Goal: Information Seeking & Learning: Learn about a topic

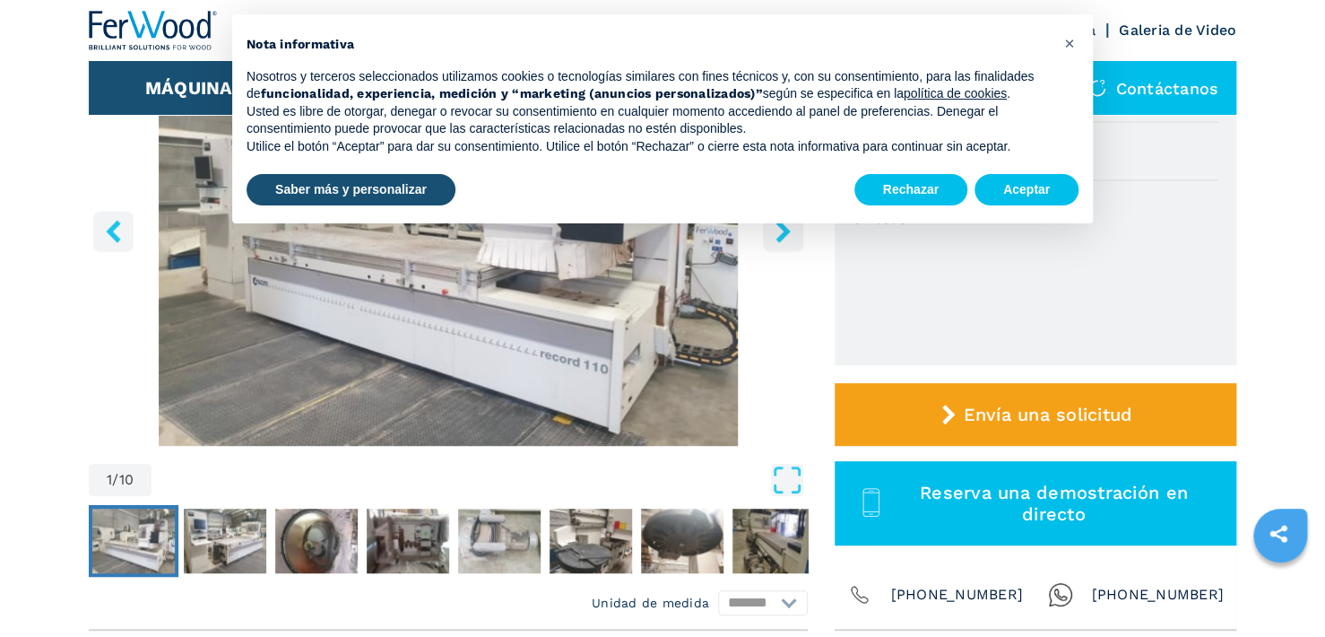
scroll to position [359, 0]
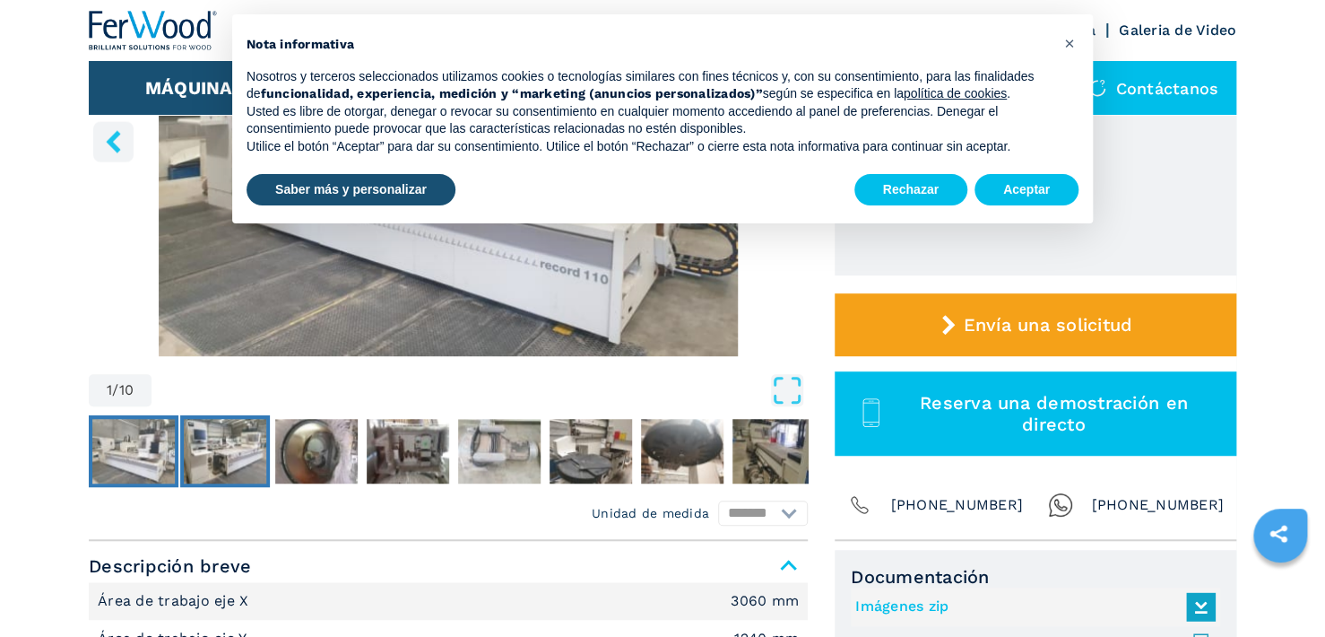
click at [236, 455] on img "Go to Slide 2" at bounding box center [225, 451] width 82 height 65
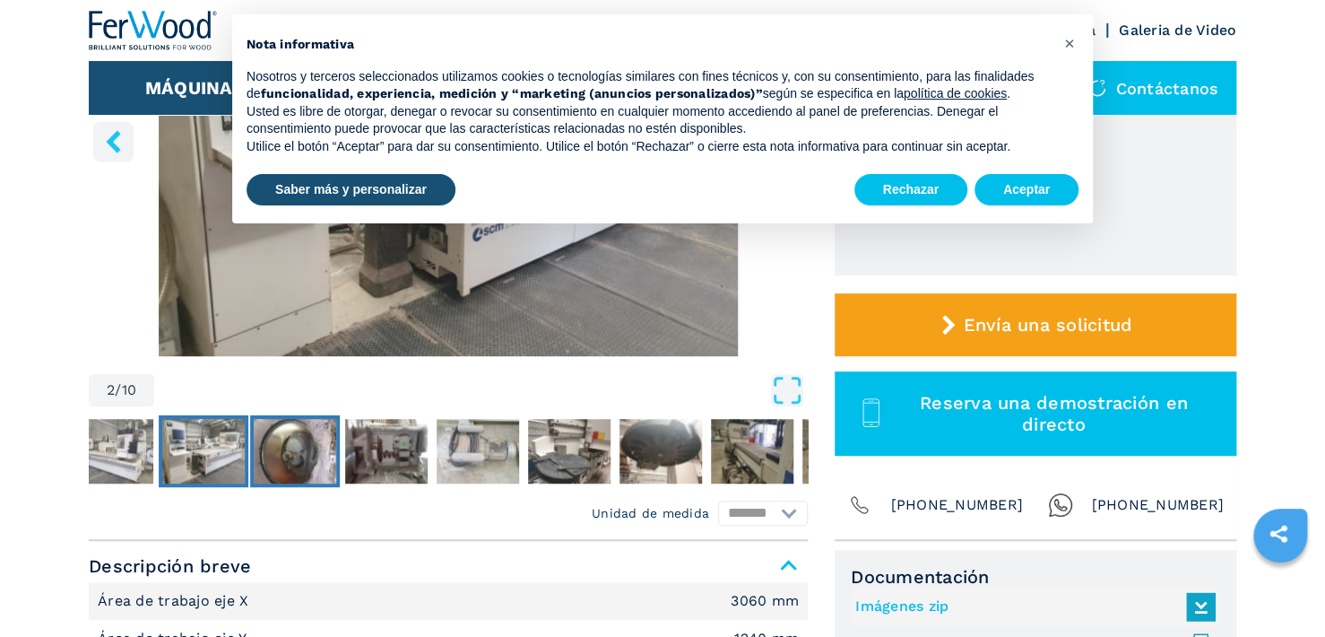
click at [301, 453] on img "Go to Slide 3" at bounding box center [295, 451] width 82 height 65
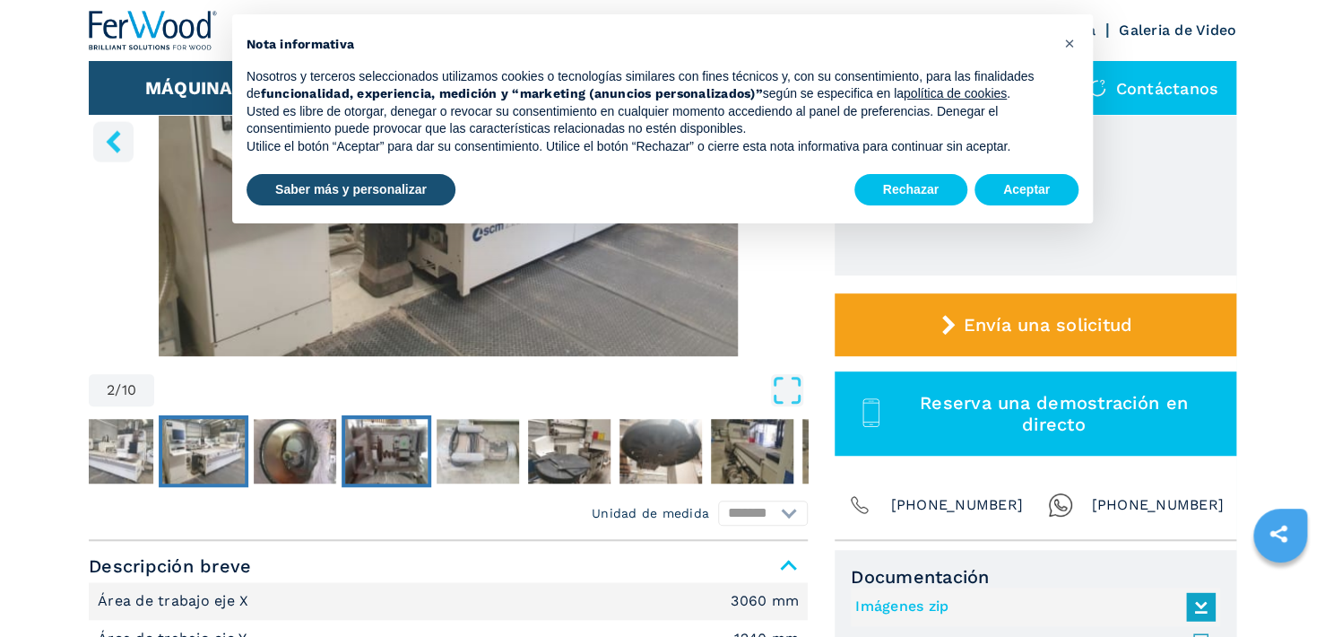
click at [373, 451] on img "Go to Slide 4" at bounding box center [386, 451] width 82 height 65
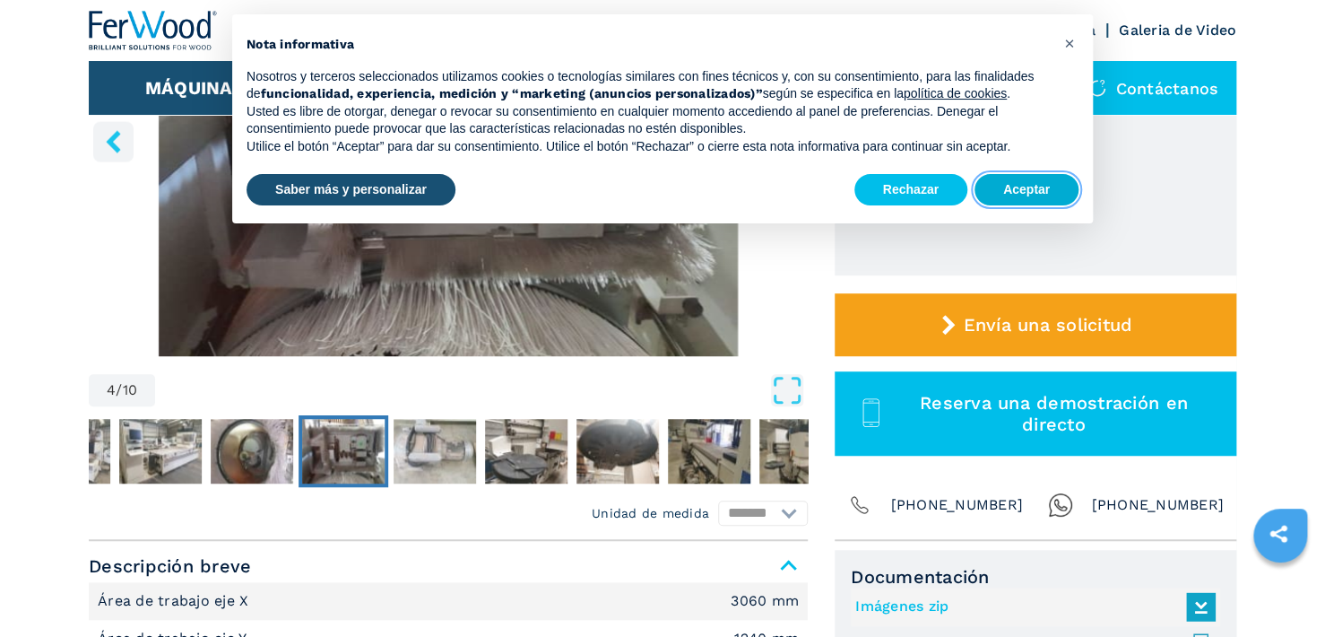
click at [1019, 188] on button "Aceptar" at bounding box center [1027, 190] width 104 height 32
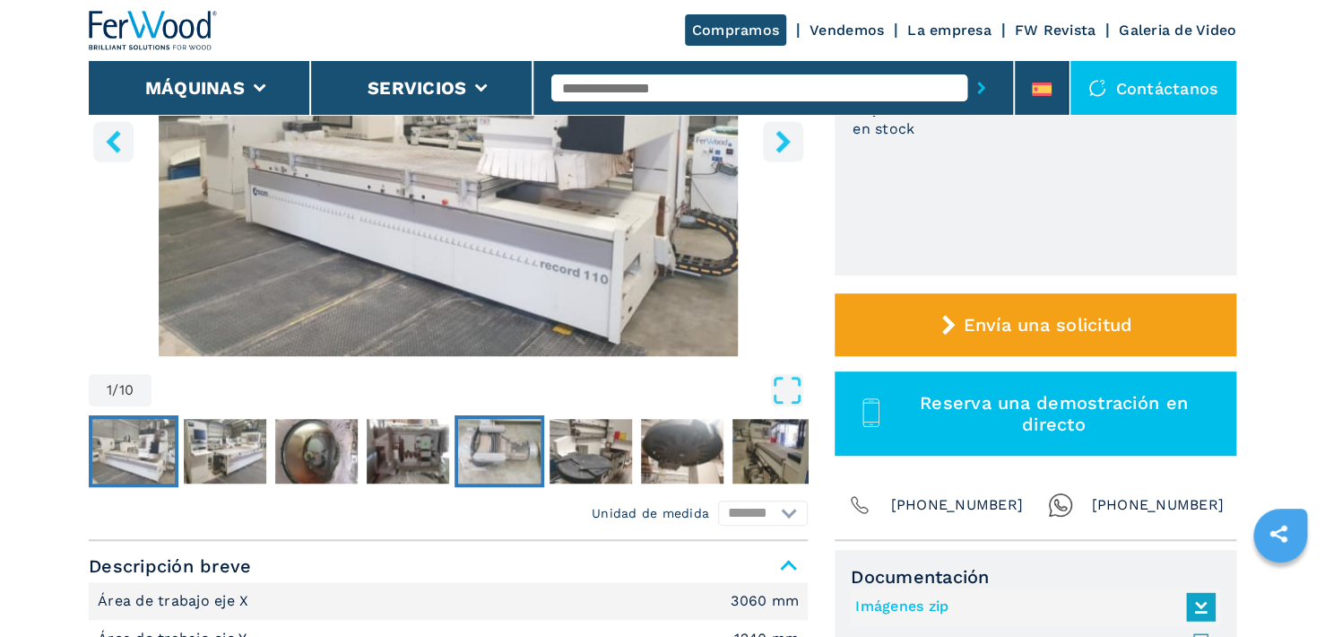
click at [500, 449] on img "Go to Slide 5" at bounding box center [499, 451] width 82 height 65
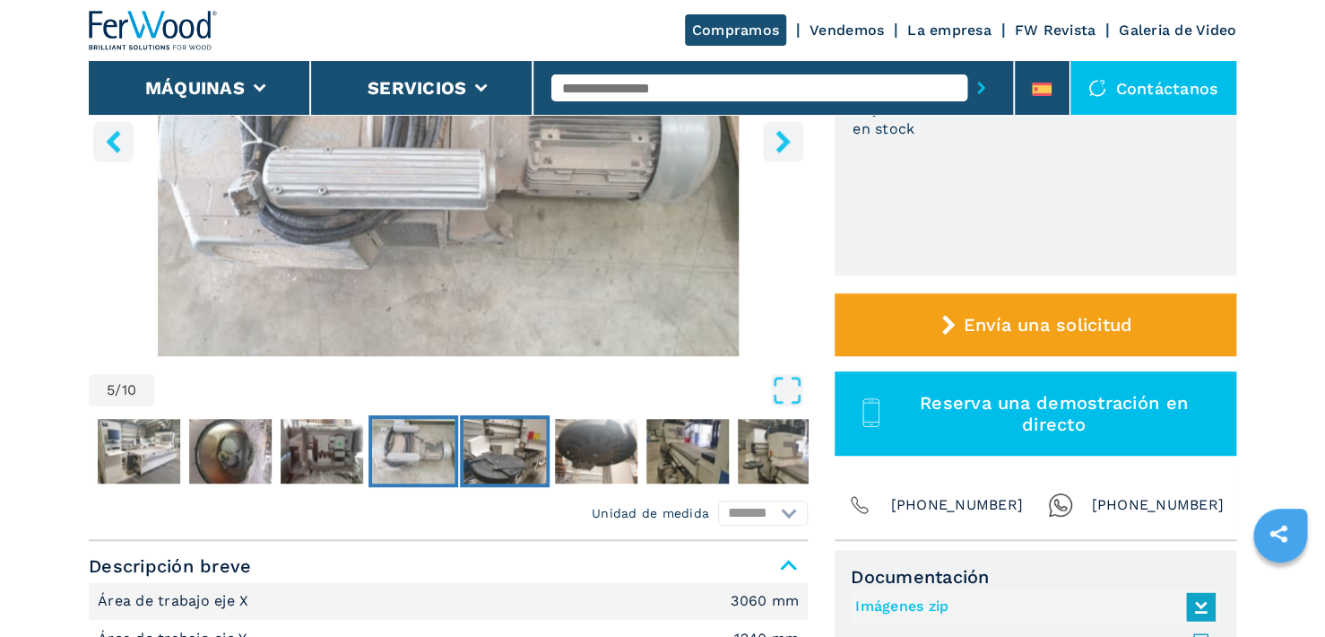
click at [526, 451] on img "Go to Slide 6" at bounding box center [505, 451] width 82 height 65
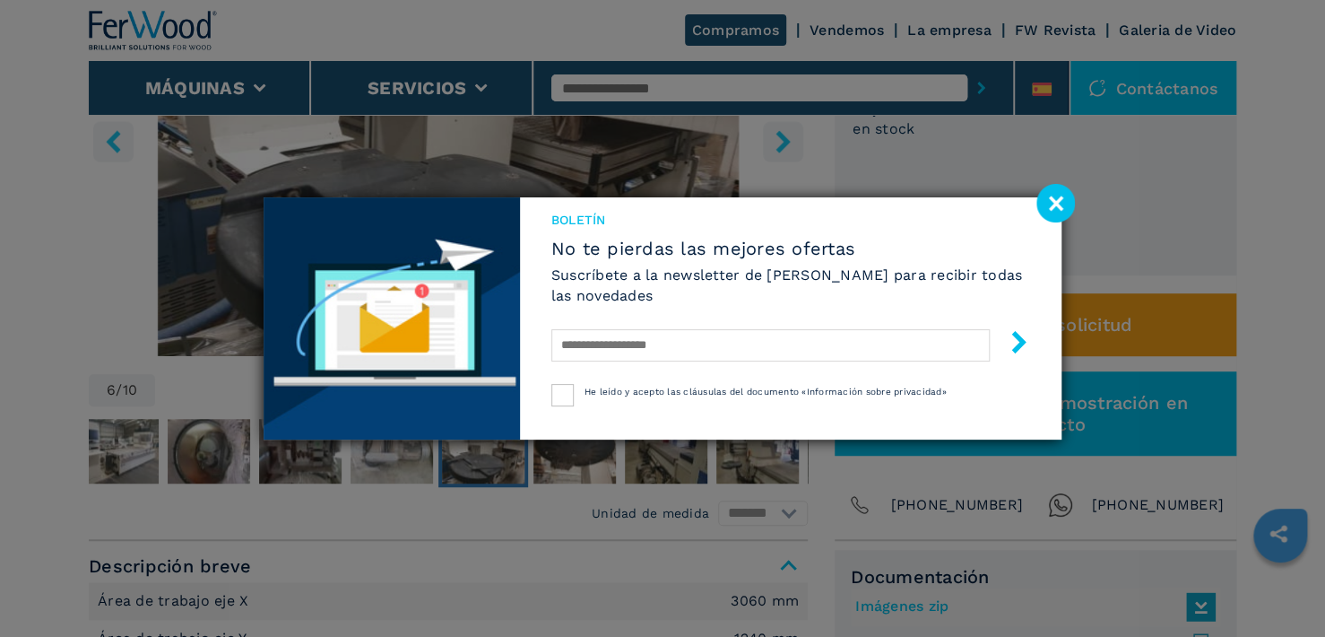
click at [1055, 204] on image at bounding box center [1055, 203] width 39 height 39
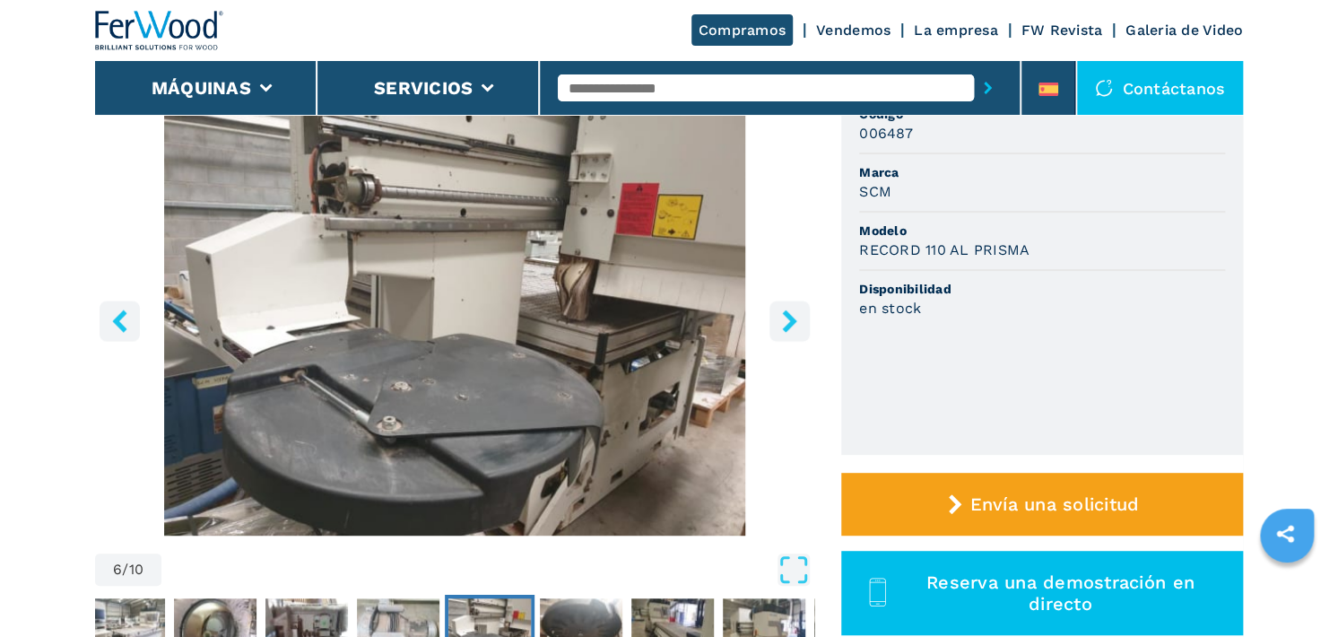
scroll to position [90, 0]
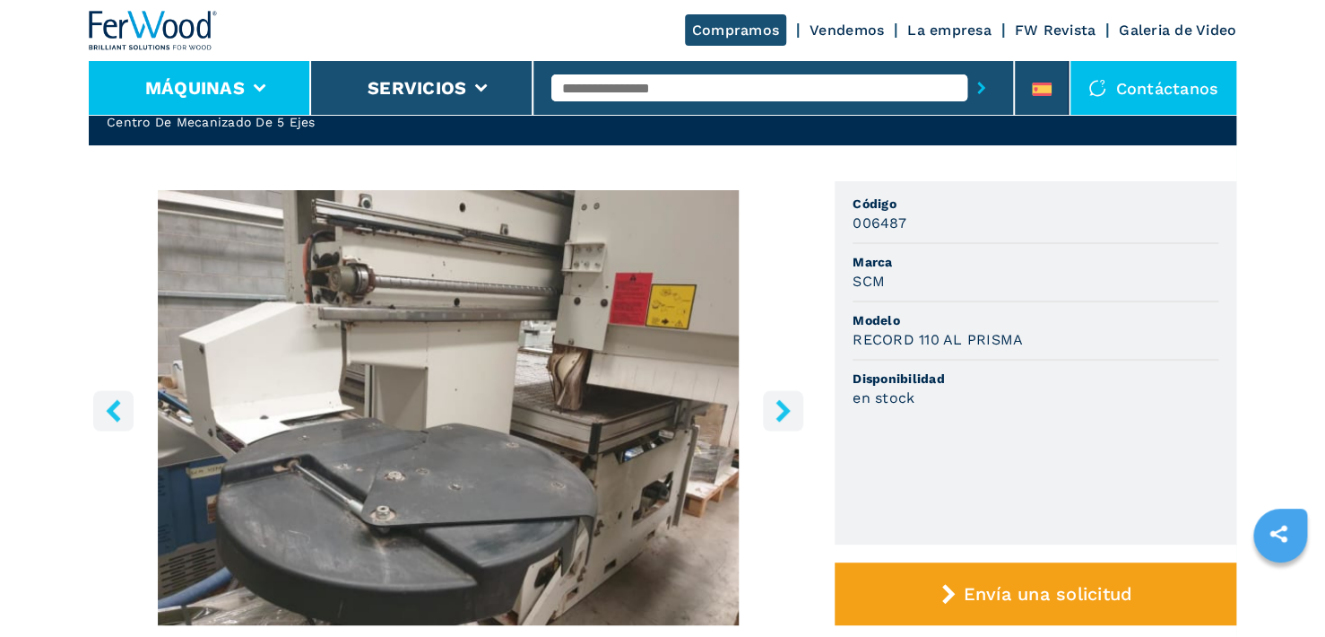
click at [276, 83] on li "Máquinas" at bounding box center [200, 88] width 222 height 54
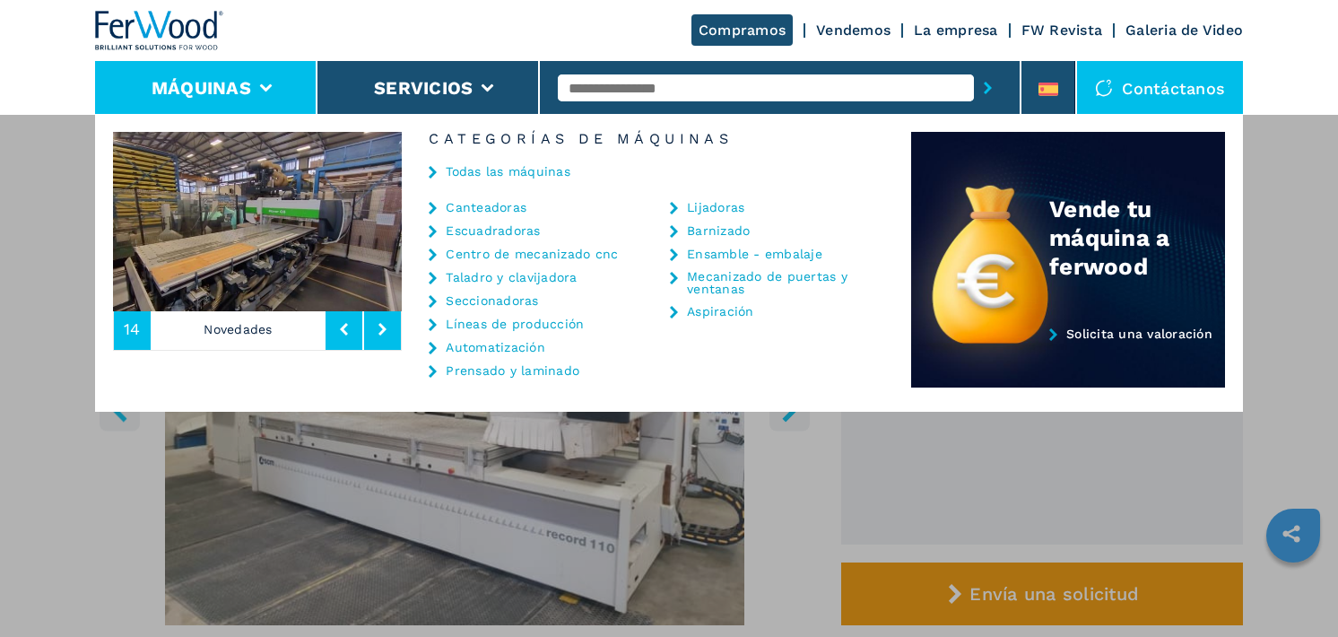
click at [507, 254] on link "Centro de mecanizado cnc" at bounding box center [532, 253] width 172 height 13
click at [516, 247] on link "Centro de mecanizado cnc" at bounding box center [532, 253] width 172 height 13
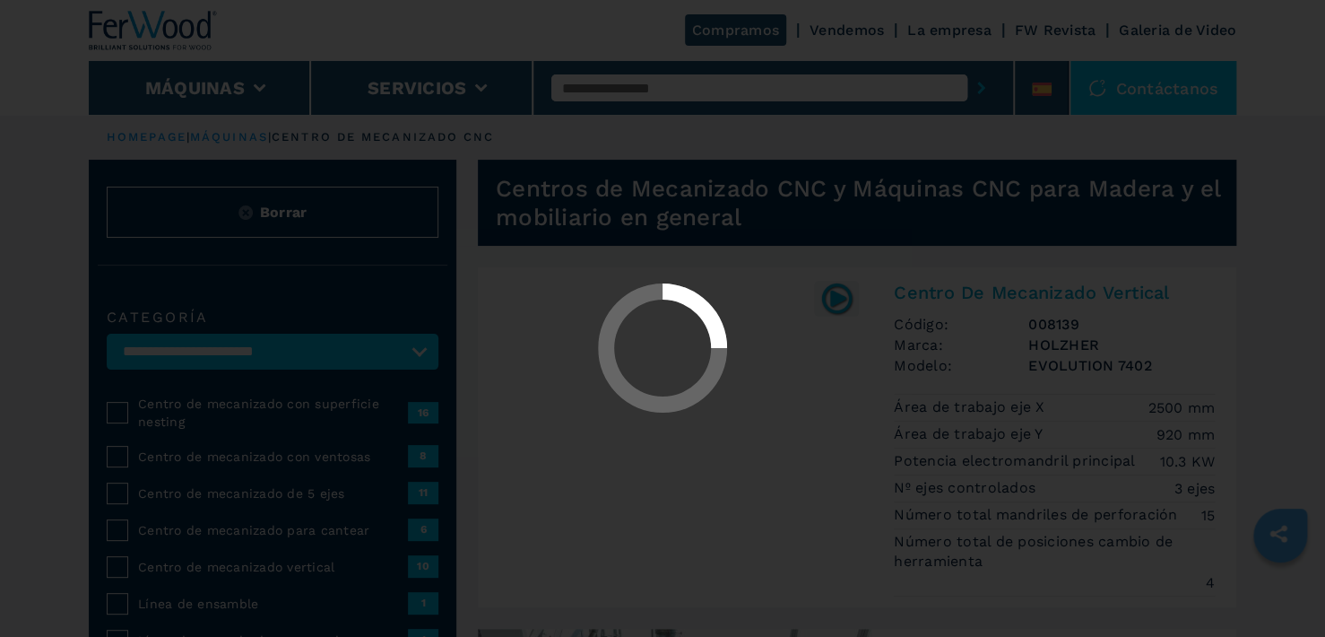
select select "**********"
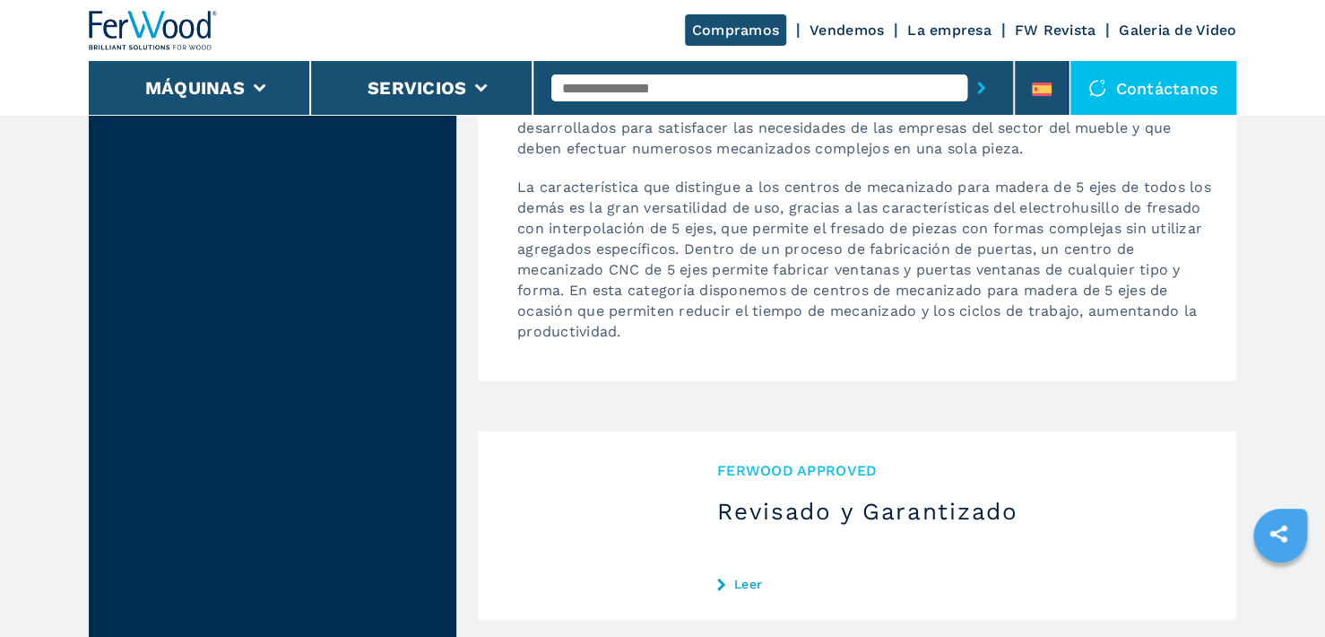
scroll to position [4752, 0]
